Goal: Task Accomplishment & Management: Manage account settings

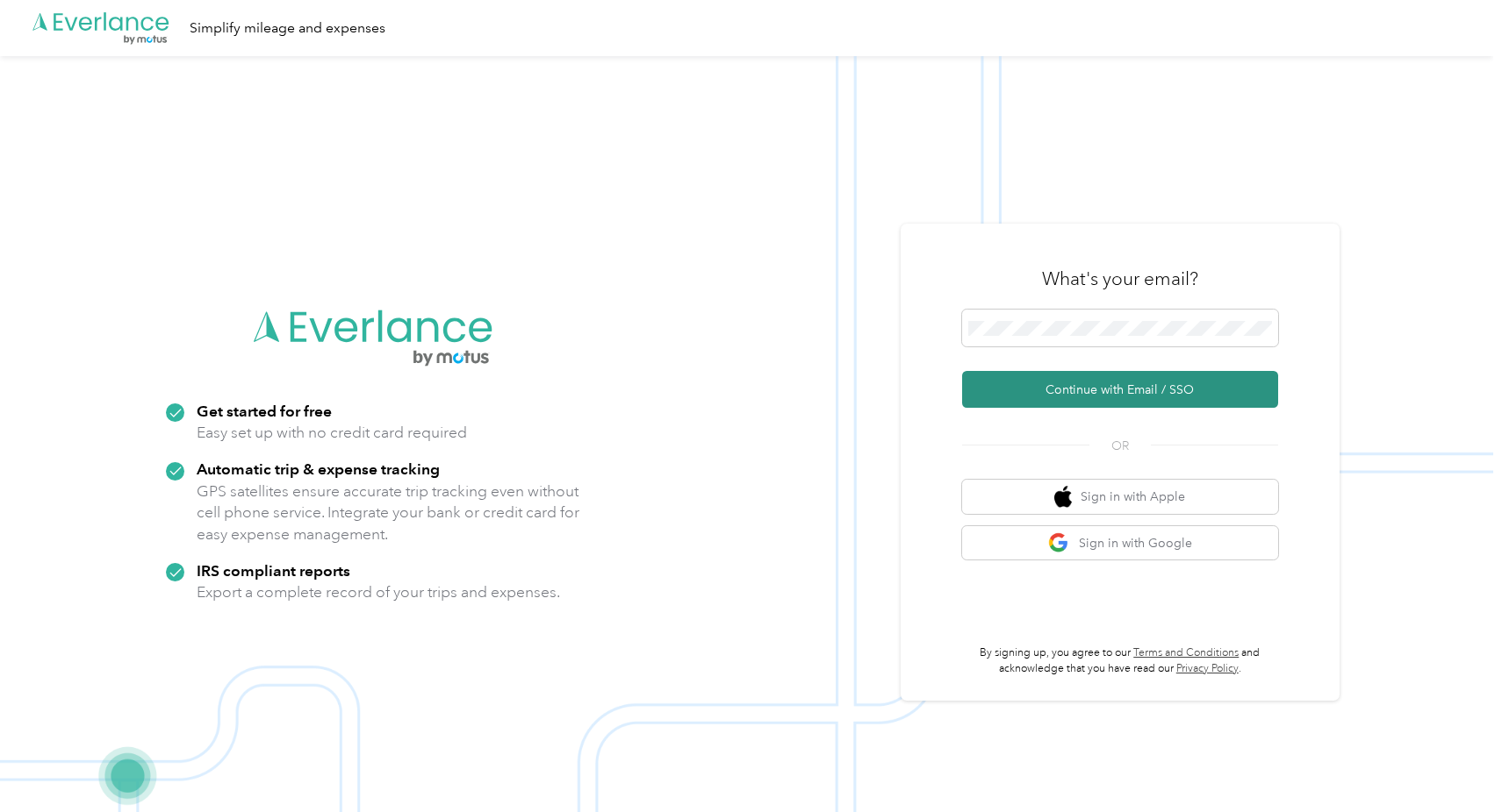
click at [1113, 391] on button "Continue with Email / SSO" at bounding box center [1119, 389] width 316 height 37
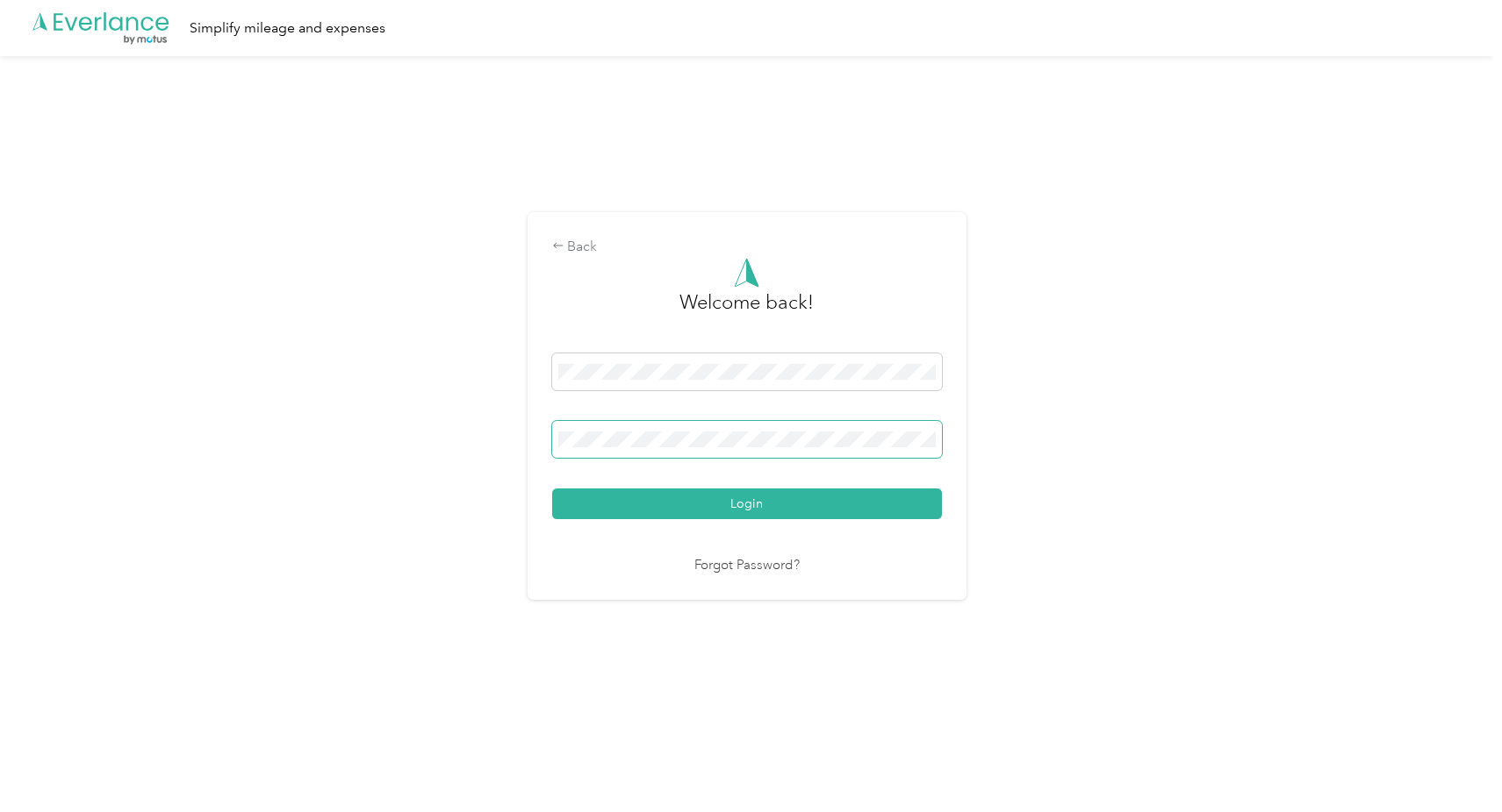
click at [684, 448] on span at bounding box center [746, 440] width 389 height 37
click at [694, 496] on button "Login" at bounding box center [746, 504] width 389 height 31
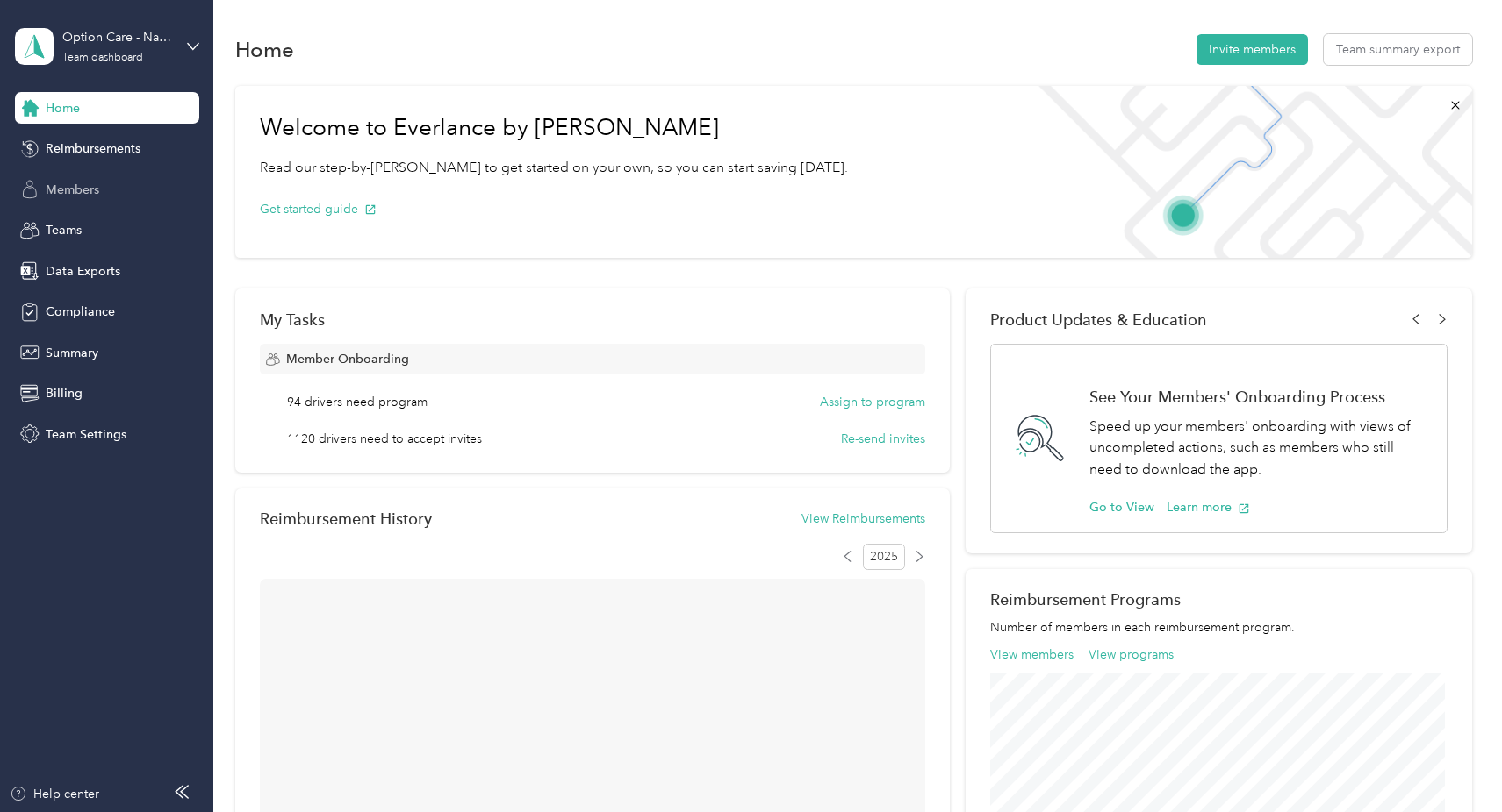
click at [86, 180] on div "Members" at bounding box center [107, 189] width 184 height 32
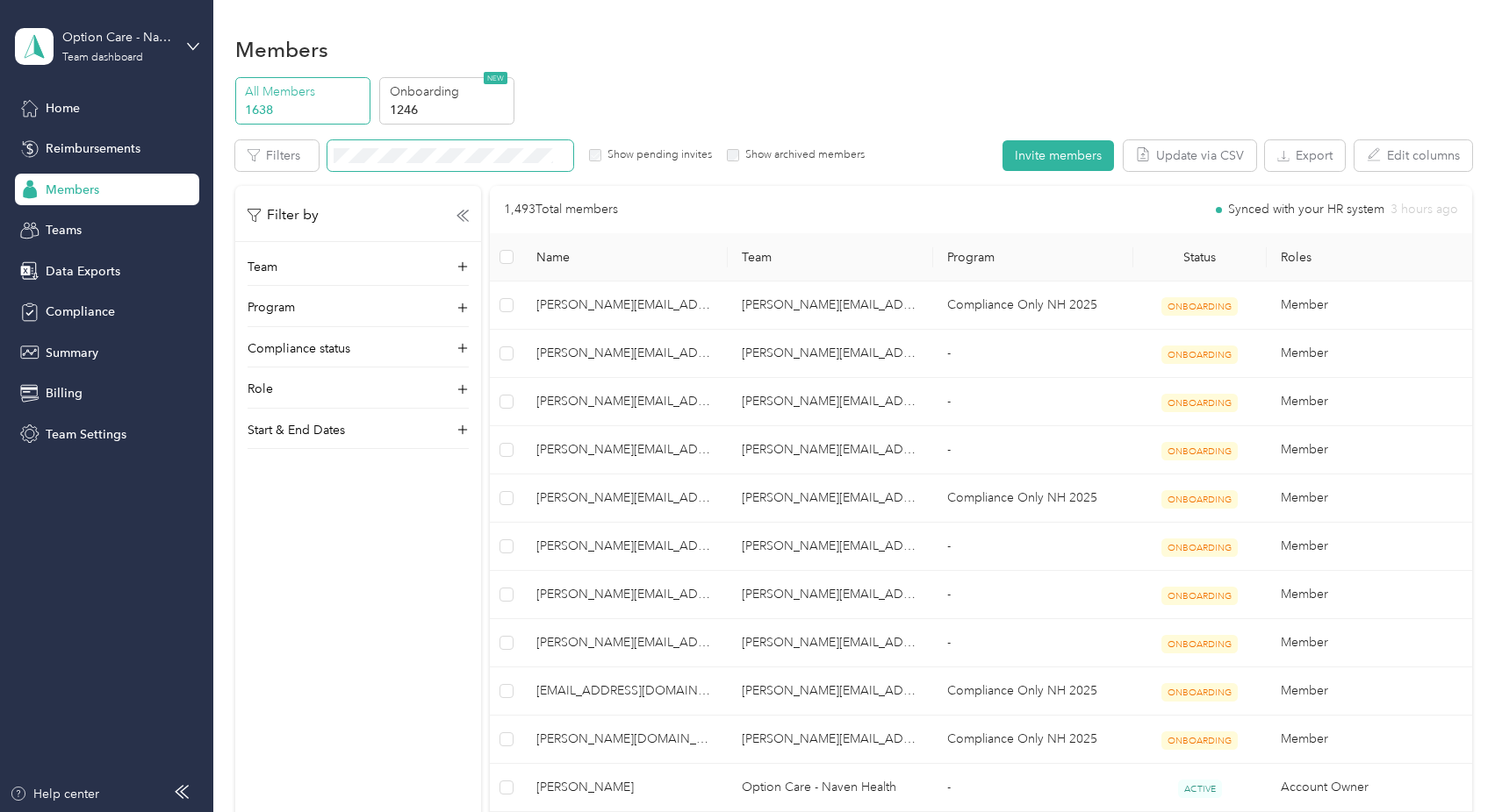
click at [447, 146] on span at bounding box center [450, 156] width 246 height 31
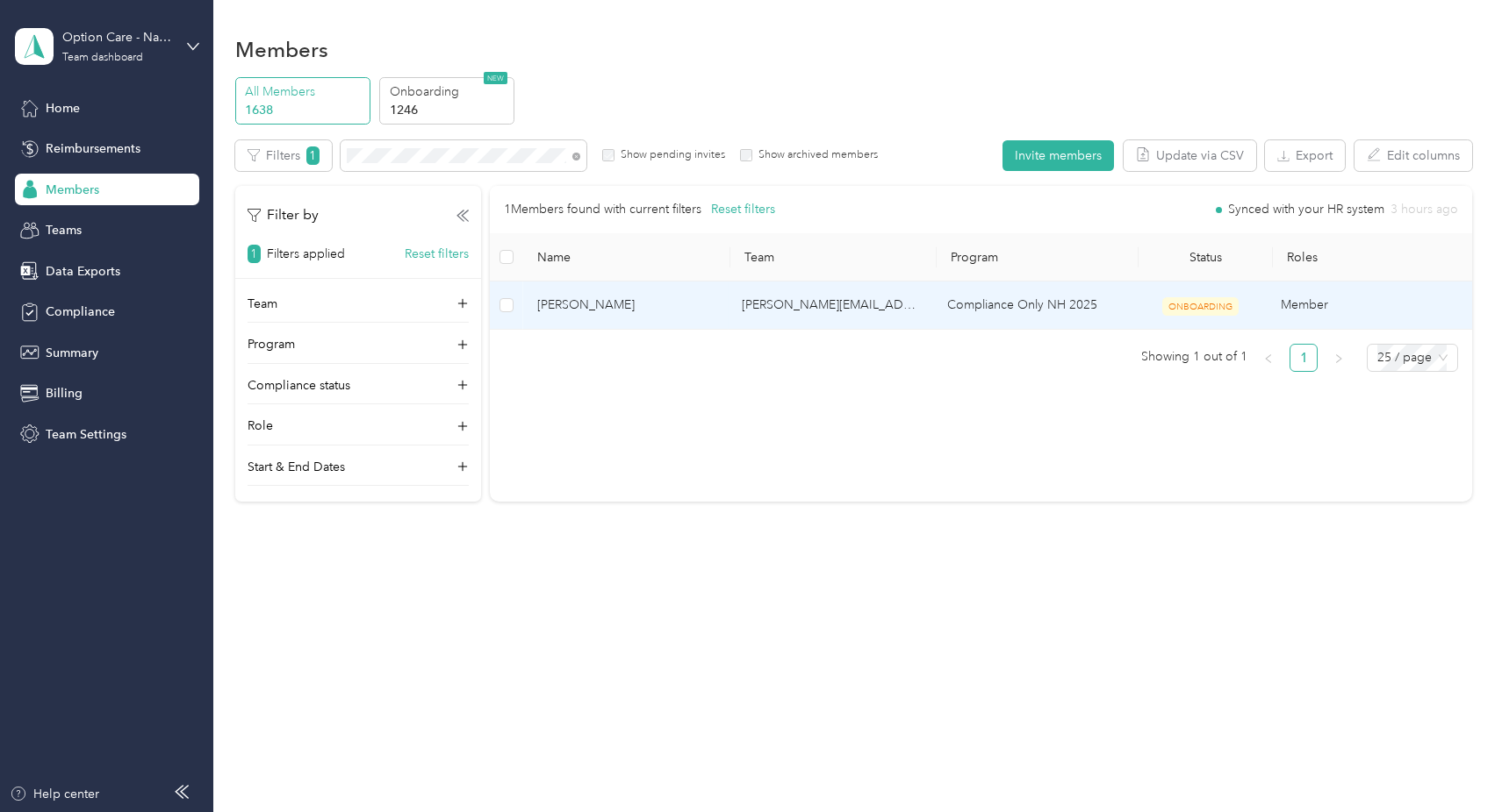
click at [531, 302] on td "[PERSON_NAME]" at bounding box center [625, 305] width 205 height 48
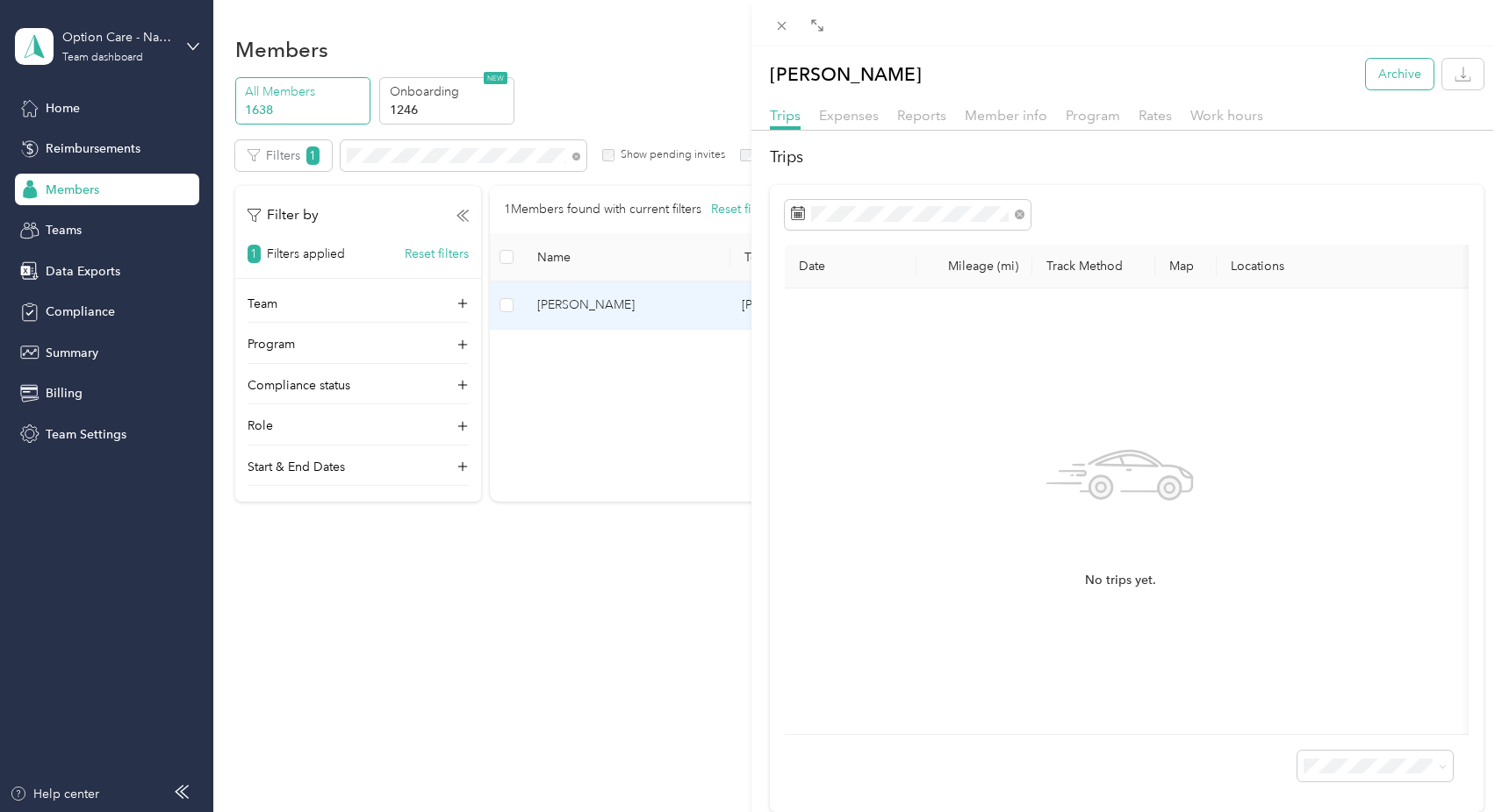
click at [1401, 76] on button "Archive" at bounding box center [1400, 74] width 68 height 31
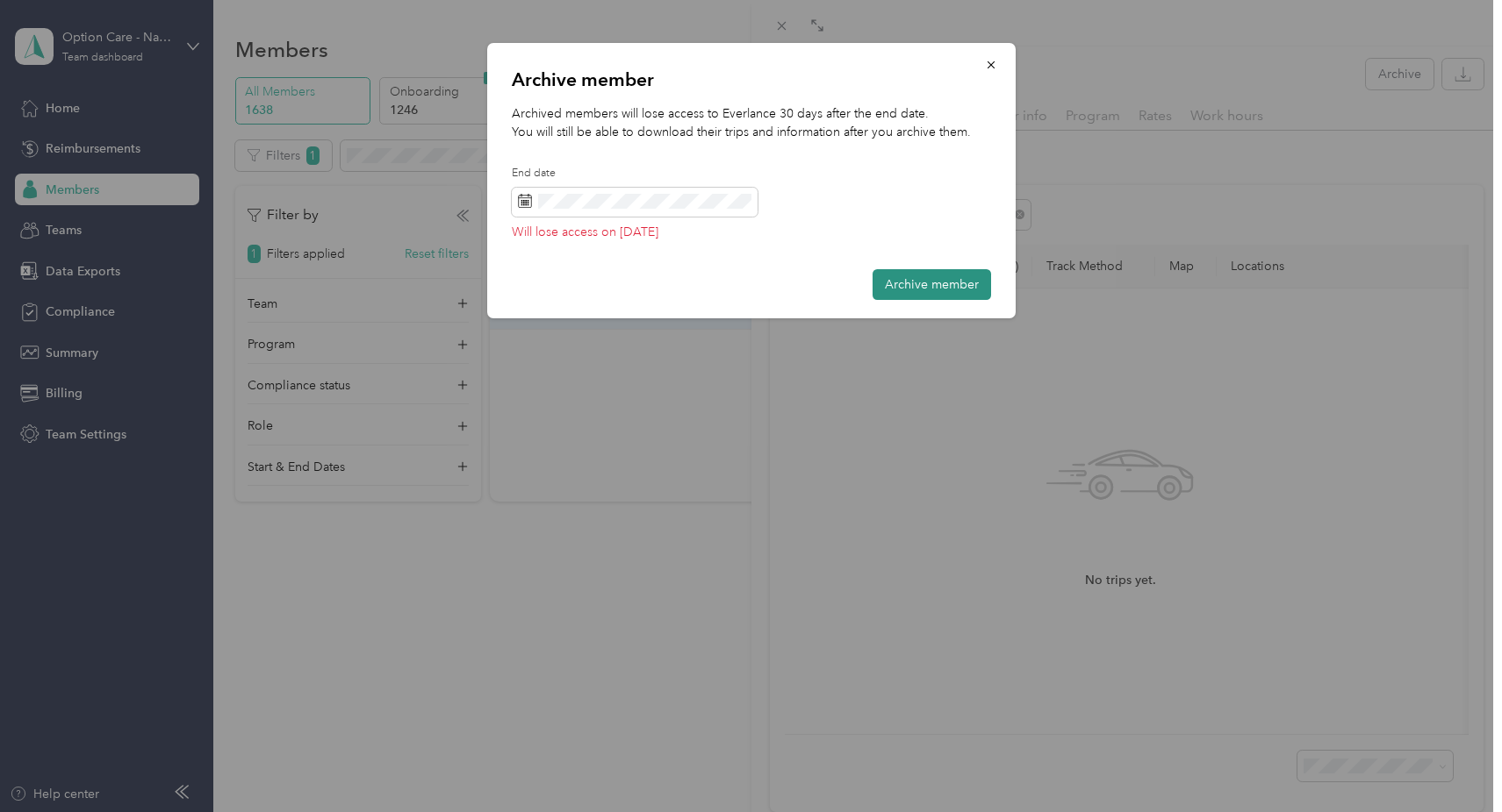
click at [929, 277] on button "Archive member" at bounding box center [931, 284] width 118 height 31
